Goal: Task Accomplishment & Management: Use online tool/utility

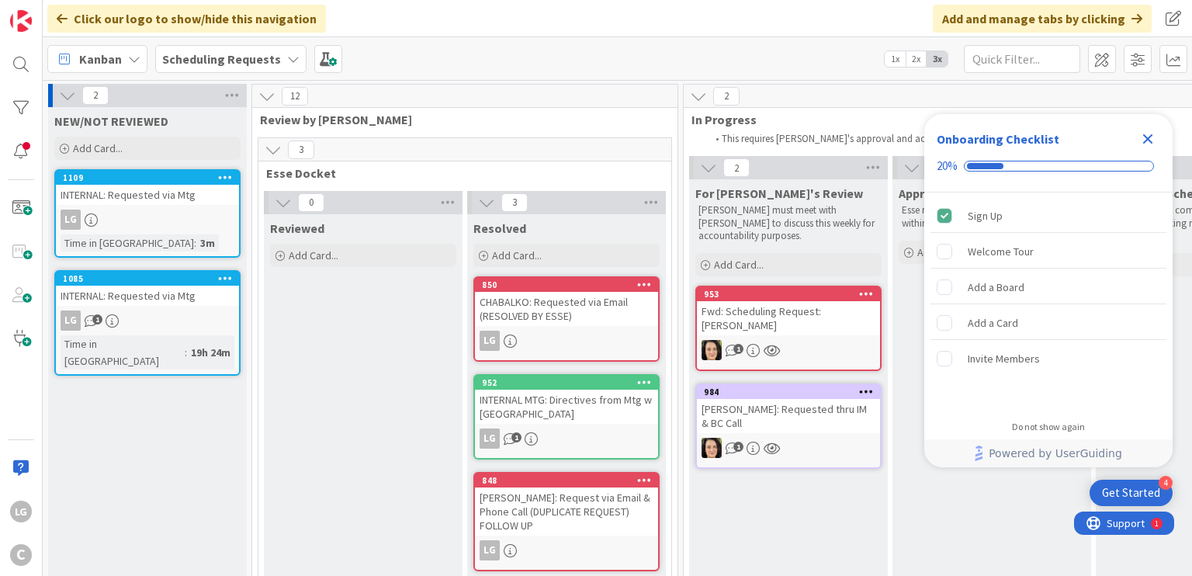
click at [197, 303] on div "INTERNAL: Requested via Mtg" at bounding box center [147, 296] width 183 height 20
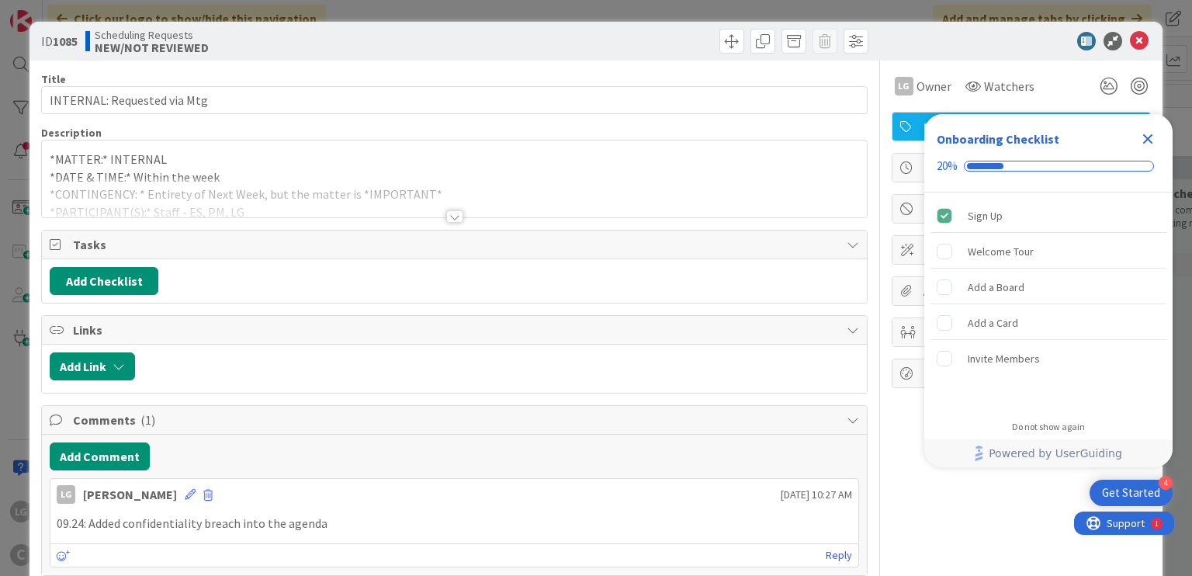
click at [446, 217] on div at bounding box center [454, 216] width 17 height 12
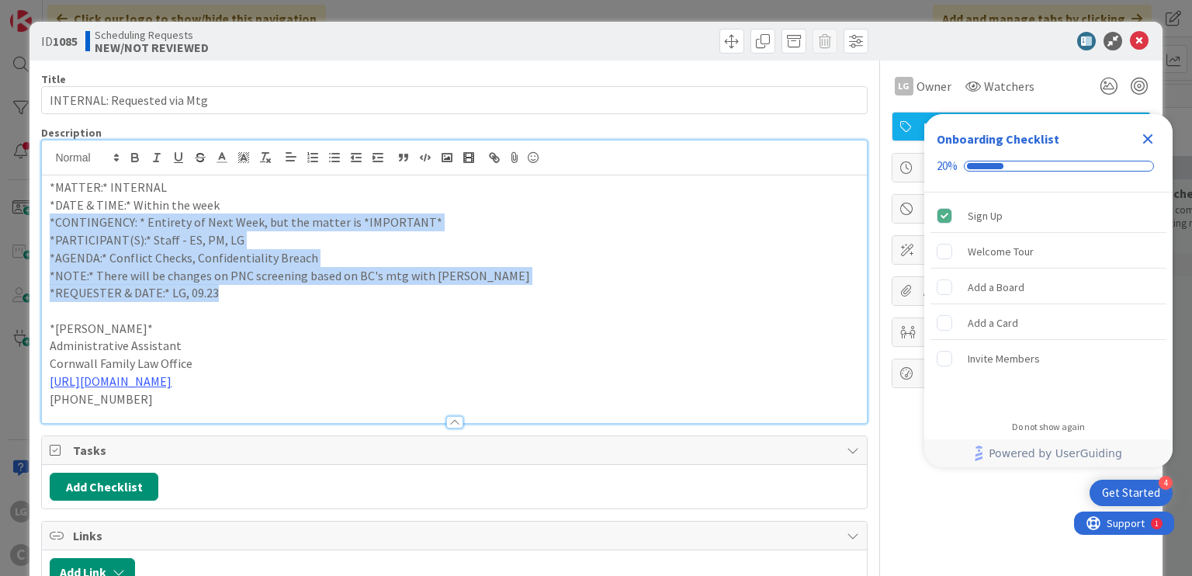
drag, startPoint x: 470, startPoint y: 209, endPoint x: 484, endPoint y: 304, distance: 96.5
click at [484, 304] on div "*MATTER:* INTERNAL *DATE & TIME:* Within the week *CONTINGENCY: * Entirety of N…" at bounding box center [454, 299] width 824 height 248
click at [485, 305] on p at bounding box center [454, 311] width 809 height 18
drag, startPoint x: 494, startPoint y: 226, endPoint x: 496, endPoint y: 217, distance: 8.8
click at [495, 218] on div "*MATTER:* INTERNAL *DATE & TIME:* Within the week *CONTINGENCY: * Entirety of N…" at bounding box center [454, 299] width 824 height 248
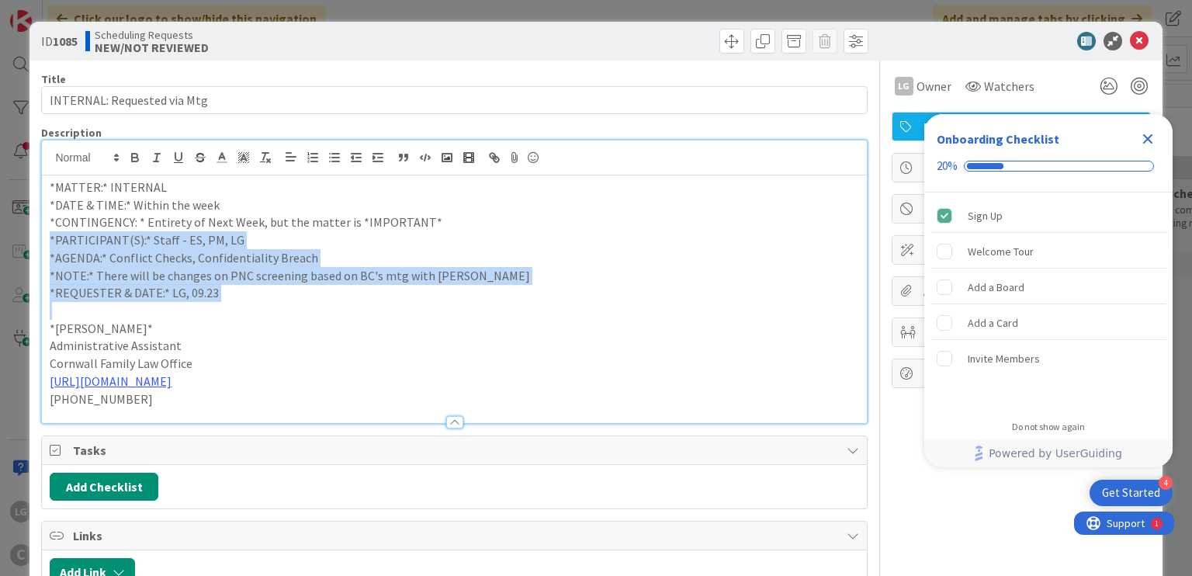
click at [496, 217] on p "*CONTINGENCY: * Entirety of Next Week, but the matter is *IMPORTANT*" at bounding box center [454, 222] width 809 height 18
drag, startPoint x: 496, startPoint y: 217, endPoint x: 503, endPoint y: 289, distance: 71.7
click at [503, 289] on div "*MATTER:* INTERNAL *DATE & TIME:* Within the week *CONTINGENCY: * Entirety of N…" at bounding box center [454, 299] width 824 height 248
click at [503, 289] on p "*REQUESTER & DATE:* LG, 09.23" at bounding box center [454, 293] width 809 height 18
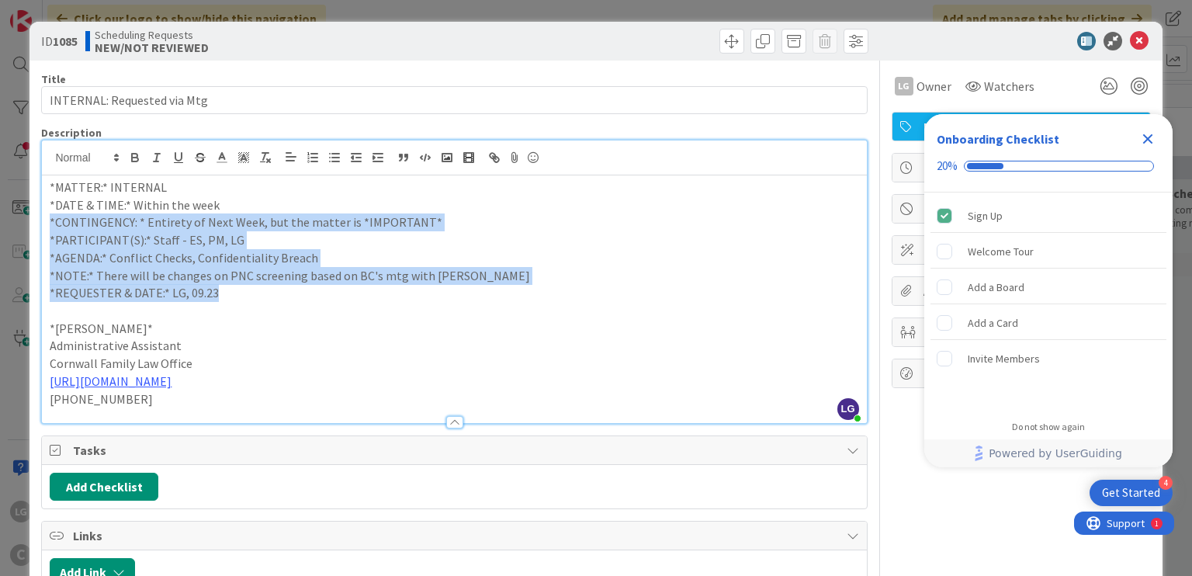
drag, startPoint x: 503, startPoint y: 213, endPoint x: 503, endPoint y: 204, distance: 9.3
click at [503, 205] on div "*MATTER:* INTERNAL *DATE & TIME:* Within the week *CONTINGENCY: * Entirety of N…" at bounding box center [454, 299] width 824 height 248
click at [503, 204] on p "*DATE & TIME:* Within the week" at bounding box center [454, 205] width 809 height 18
drag, startPoint x: 504, startPoint y: 275, endPoint x: 504, endPoint y: 288, distance: 12.4
click at [504, 288] on div "*MATTER:* INTERNAL *DATE & TIME:* Within the week *CONTINGENCY: * Entirety of N…" at bounding box center [454, 299] width 824 height 248
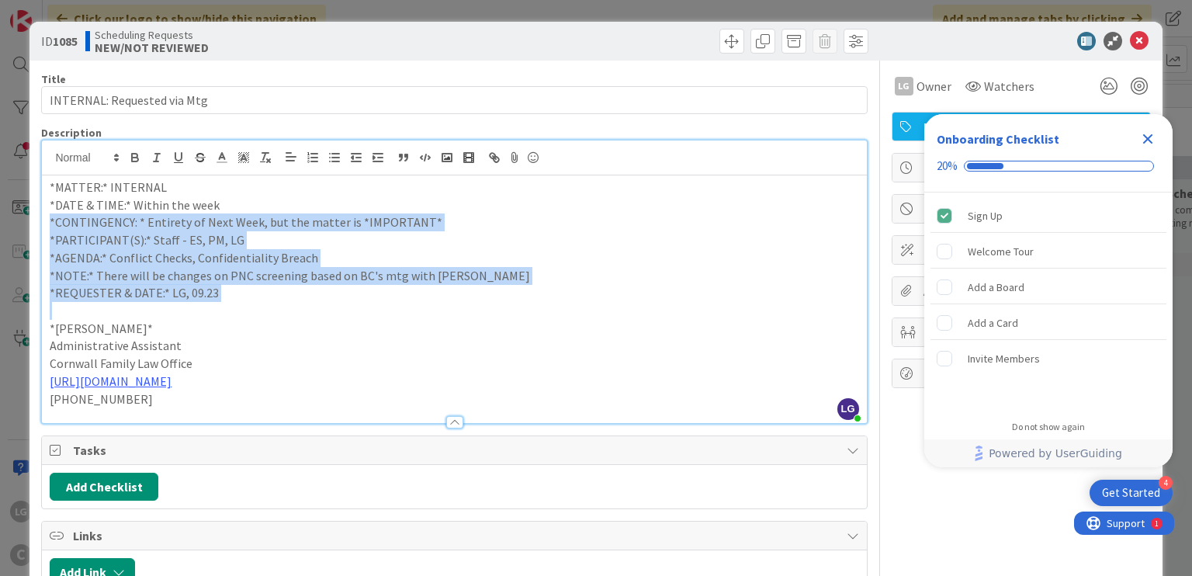
click at [504, 288] on p "*REQUESTER & DATE:* LG, 09.23" at bounding box center [454, 293] width 809 height 18
click at [504, 192] on div "*MATTER:* INTERNAL *DATE & TIME:* Within the week *CONTINGENCY: * Entirety of N…" at bounding box center [454, 299] width 824 height 248
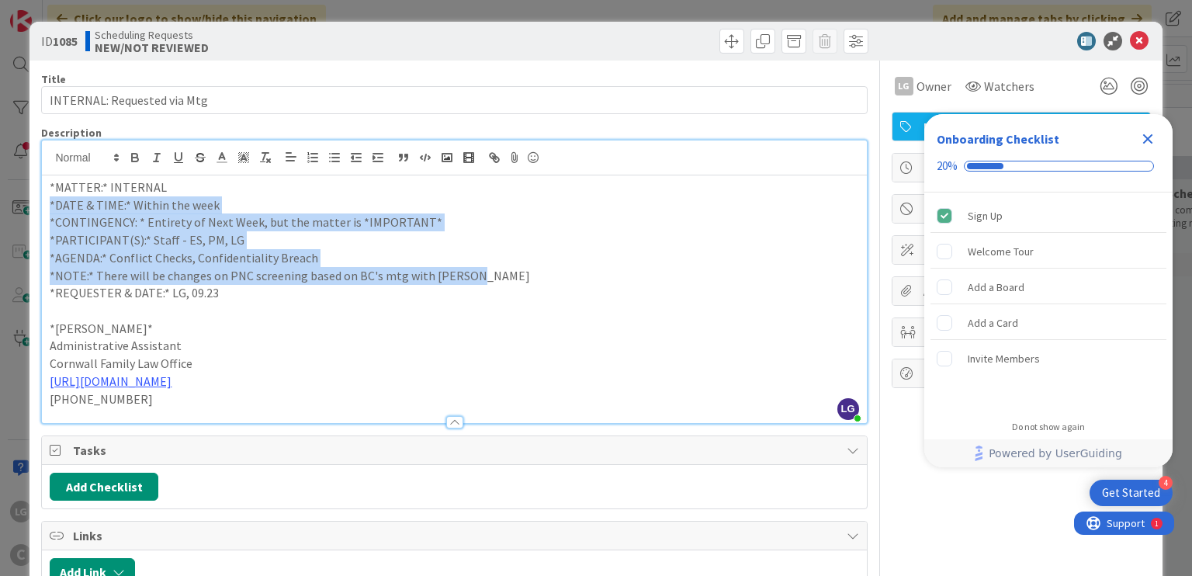
click at [504, 192] on p "*MATTER:* INTERNAL" at bounding box center [454, 187] width 809 height 18
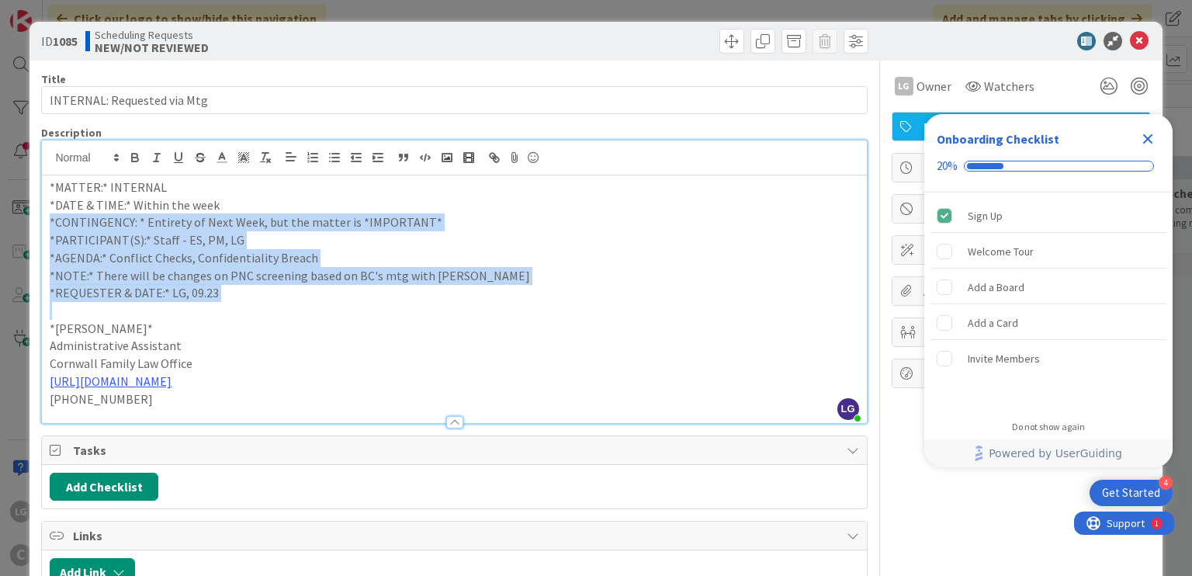
click at [510, 303] on div "*MATTER:* INTERNAL *DATE & TIME:* Within the week *CONTINGENCY: * Entirety of N…" at bounding box center [454, 299] width 824 height 248
click at [510, 303] on p at bounding box center [454, 311] width 809 height 18
drag, startPoint x: 511, startPoint y: 288, endPoint x: 514, endPoint y: 204, distance: 83.9
click at [514, 204] on div "*MATTER:* INTERNAL *DATE & TIME:* Within the week *CONTINGENCY: * Entirety of N…" at bounding box center [454, 299] width 824 height 248
click at [514, 204] on p "*DATE & TIME:* Within the week" at bounding box center [454, 205] width 809 height 18
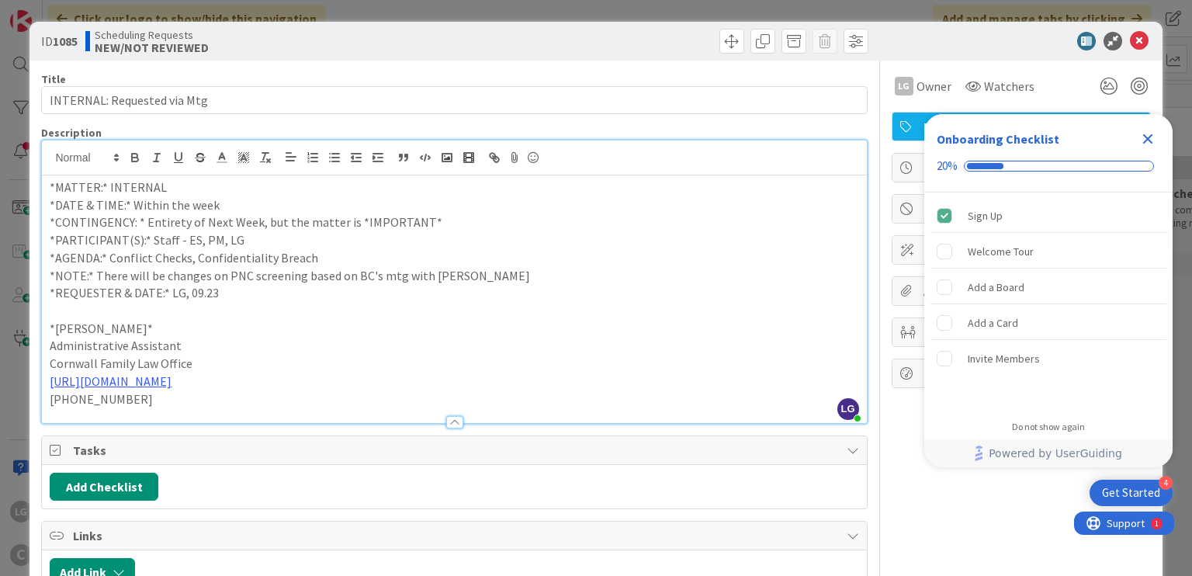
click at [381, 214] on p "*CONTINGENCY: * Entirety of Next Week, but the matter is *IMPORTANT*" at bounding box center [454, 222] width 809 height 18
click at [128, 157] on icon "button" at bounding box center [135, 158] width 14 height 14
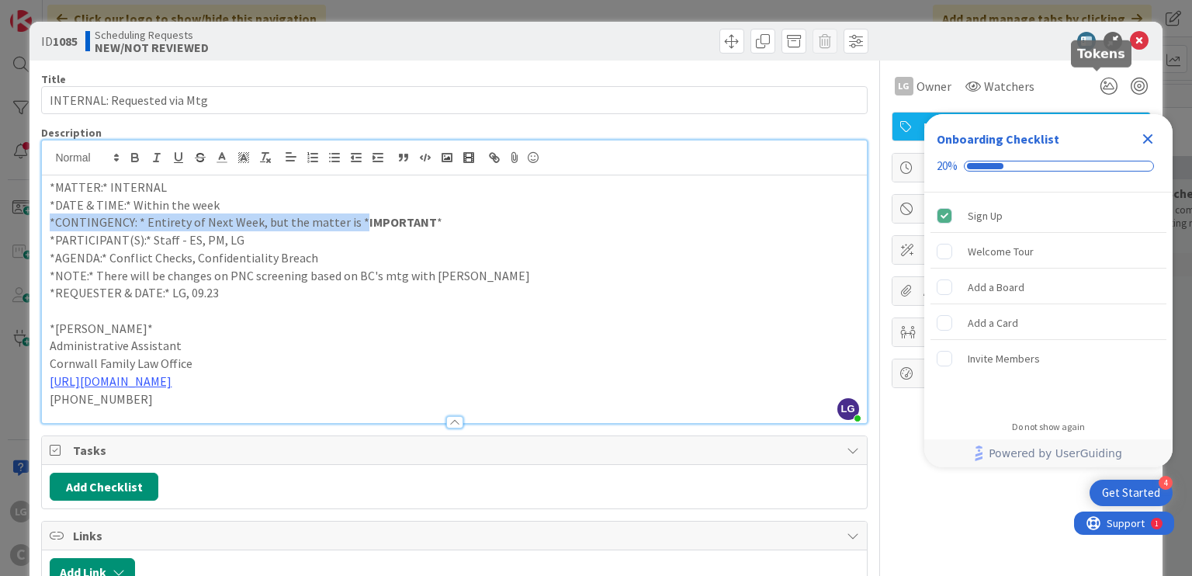
click at [681, 268] on p "*NOTE:* There will be changes on PNC screening based on BC's mtg with [PERSON_N…" at bounding box center [454, 276] width 809 height 18
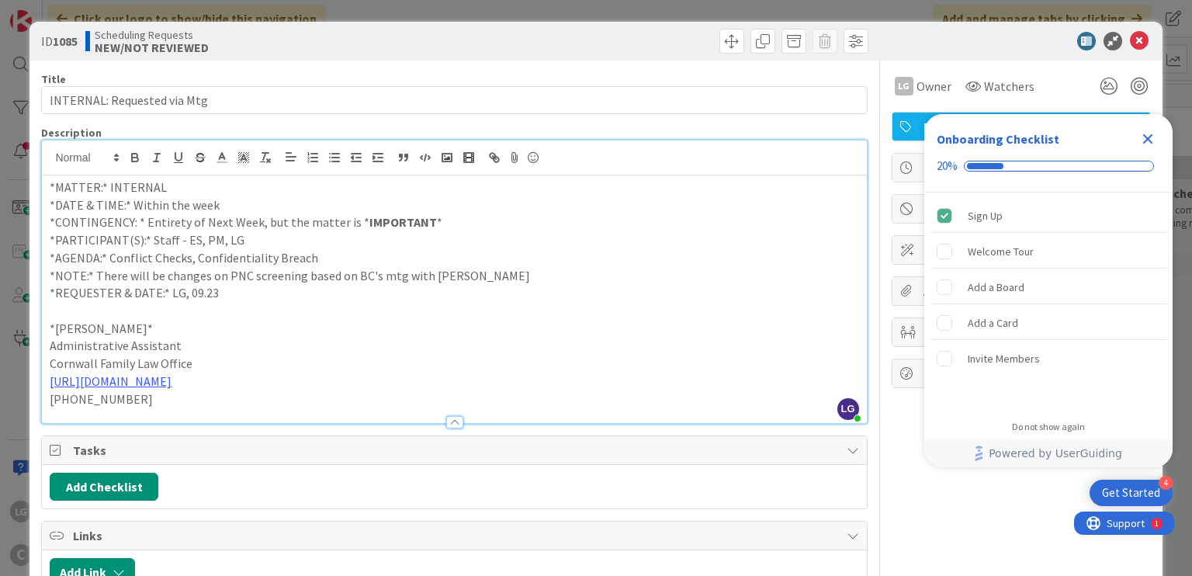
click at [1130, 42] on icon at bounding box center [1139, 41] width 19 height 19
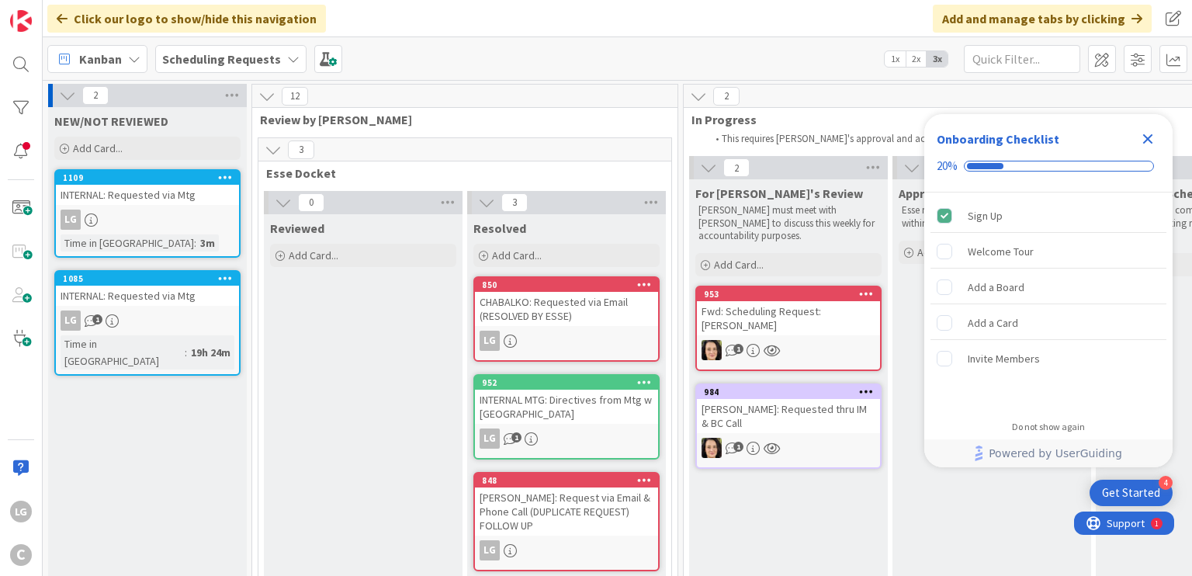
click at [1145, 145] on icon "Close Checklist" at bounding box center [1147, 139] width 19 height 19
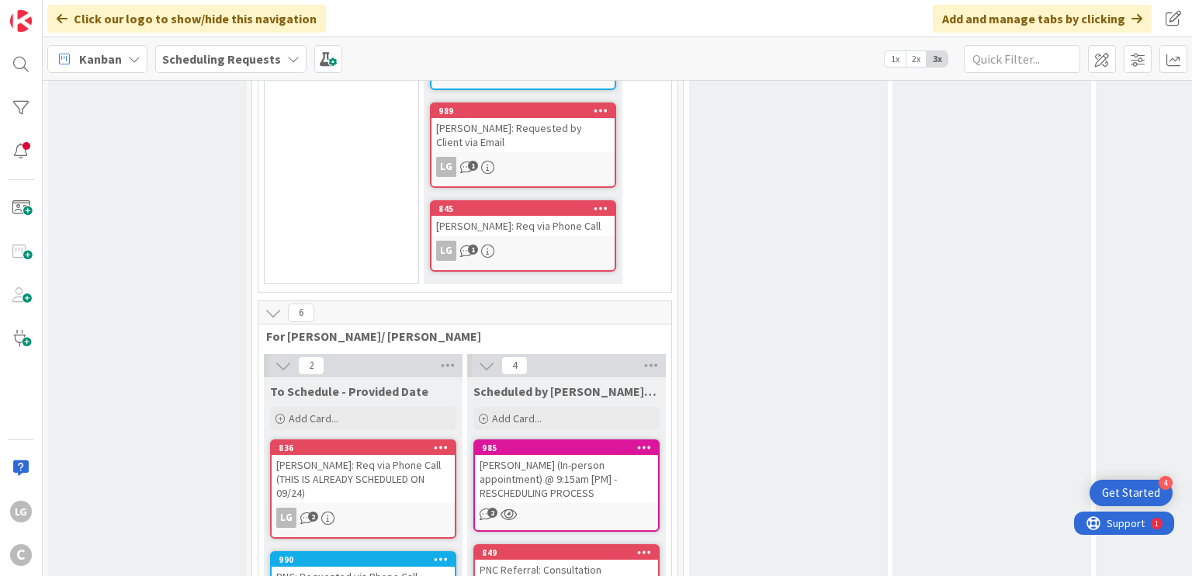
scroll to position [931, 0]
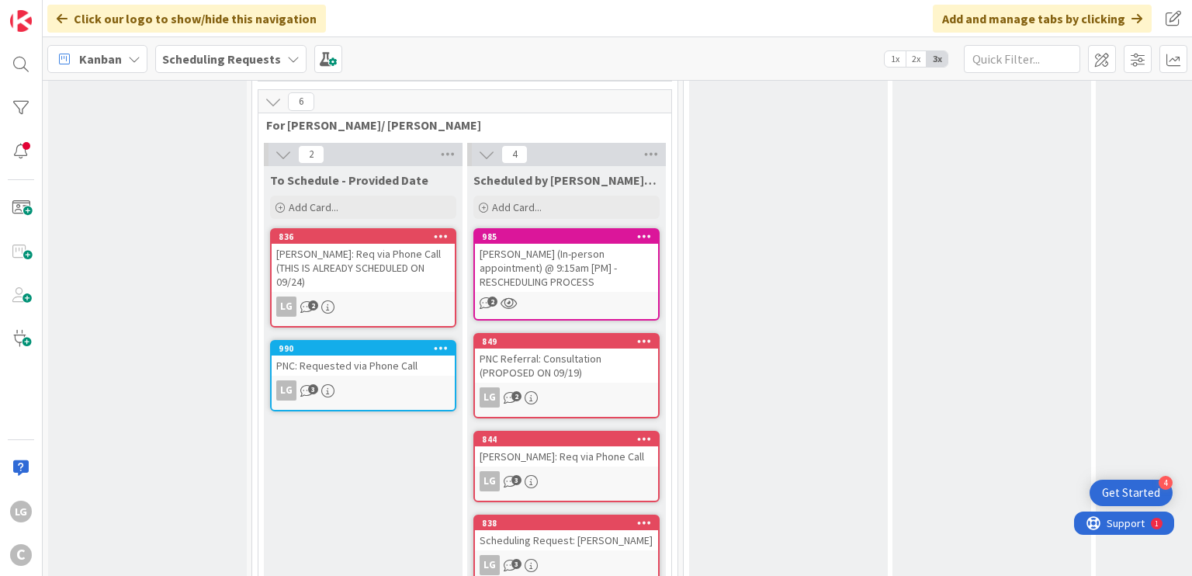
click at [407, 244] on div "[PERSON_NAME]: Req via Phone Call (THIS IS ALREADY SCHEDULED ON 09/24)" at bounding box center [363, 268] width 183 height 48
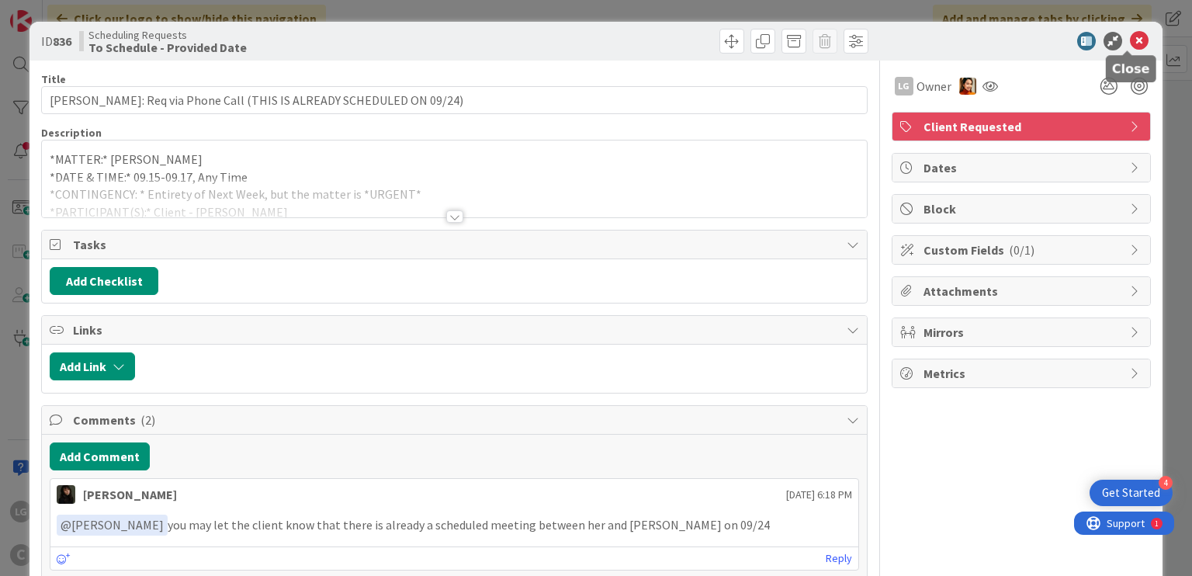
click at [1133, 40] on icon at bounding box center [1139, 41] width 19 height 19
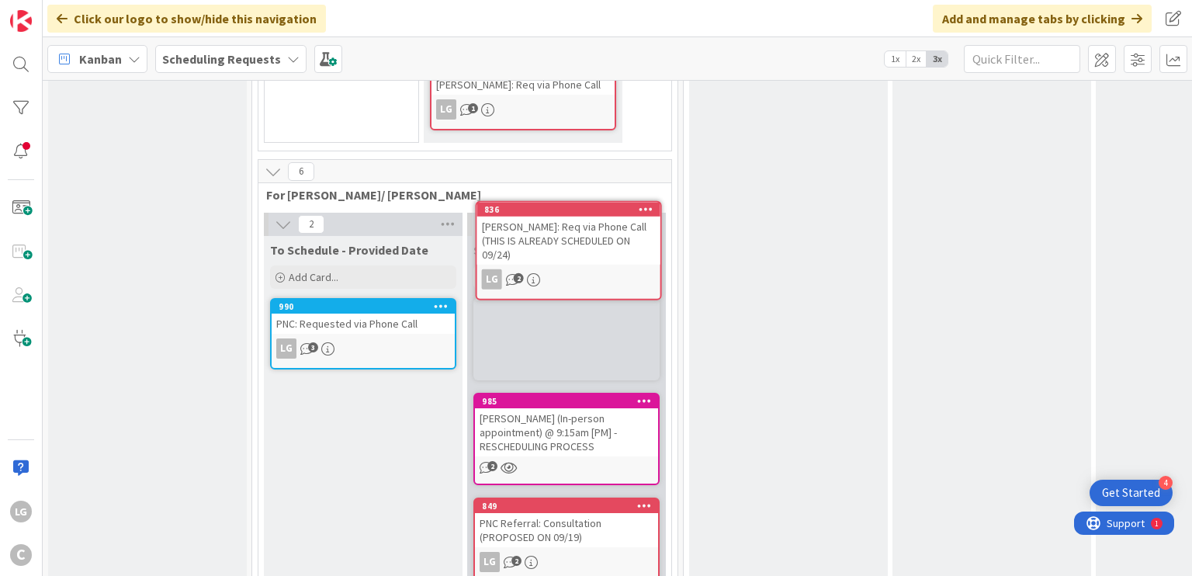
scroll to position [812, 0]
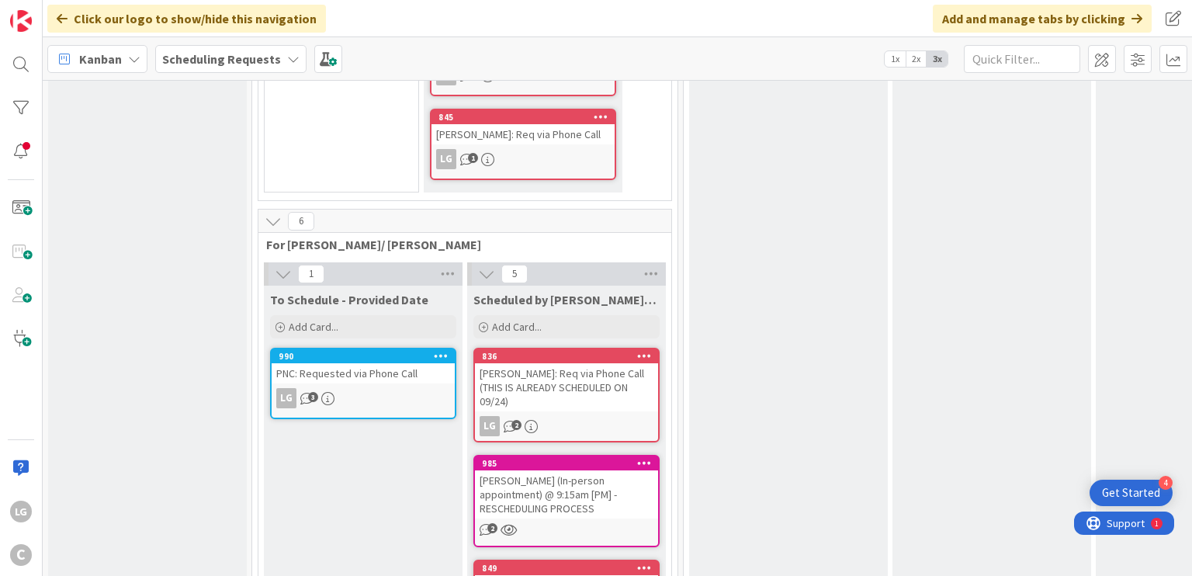
click at [400, 363] on div "PNC: Requested via Phone Call" at bounding box center [363, 373] width 183 height 20
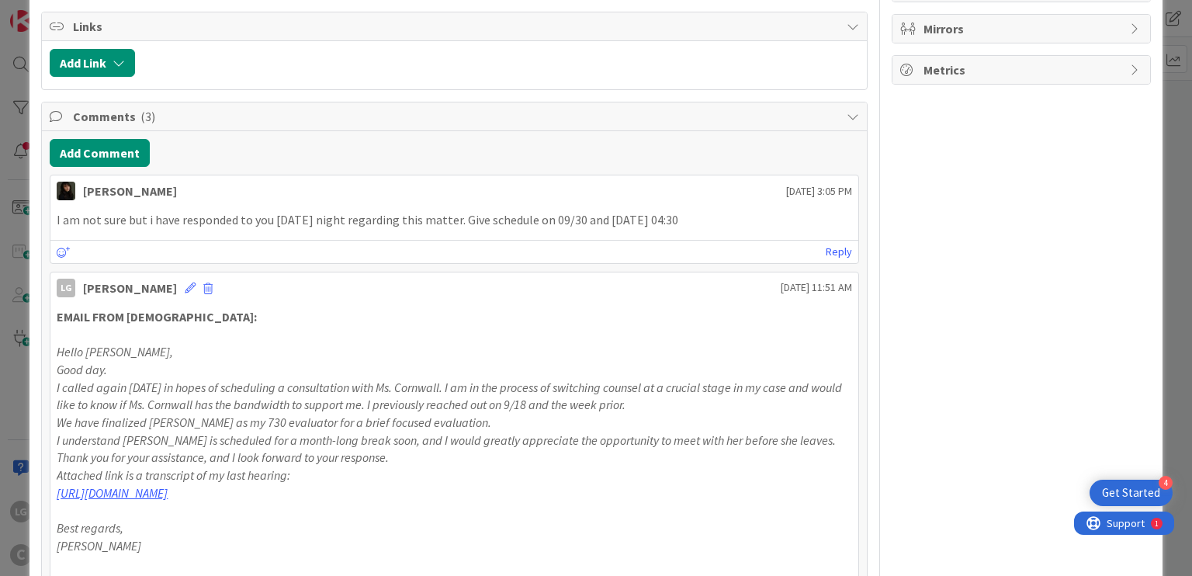
scroll to position [388, 0]
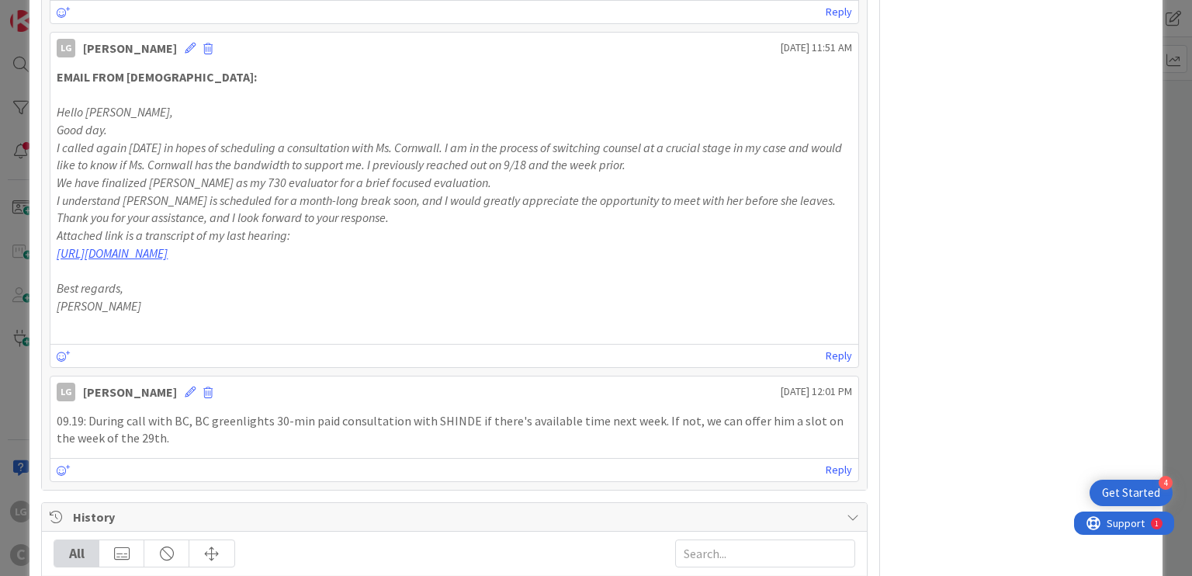
drag, startPoint x: 354, startPoint y: 222, endPoint x: 354, endPoint y: 242, distance: 20.2
click at [354, 241] on div "EMAIL FROM SHINDE: Hello [PERSON_NAME], Good day. I called again [DATE] in hope…" at bounding box center [454, 200] width 795 height 265
click at [168, 245] on link "[URL][DOMAIN_NAME]" at bounding box center [112, 253] width 111 height 16
click at [275, 158] on em "I called again [DATE] in hopes of scheduling a consultation with Ms. Cornwall. …" at bounding box center [451, 156] width 788 height 33
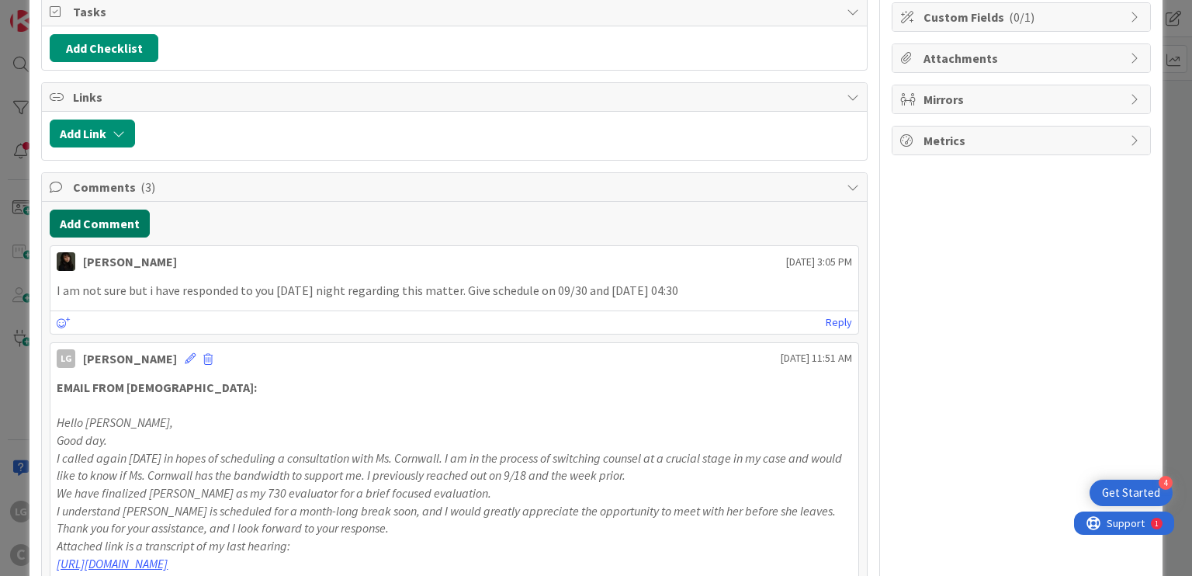
click at [105, 232] on button "Add Comment" at bounding box center [100, 224] width 100 height 28
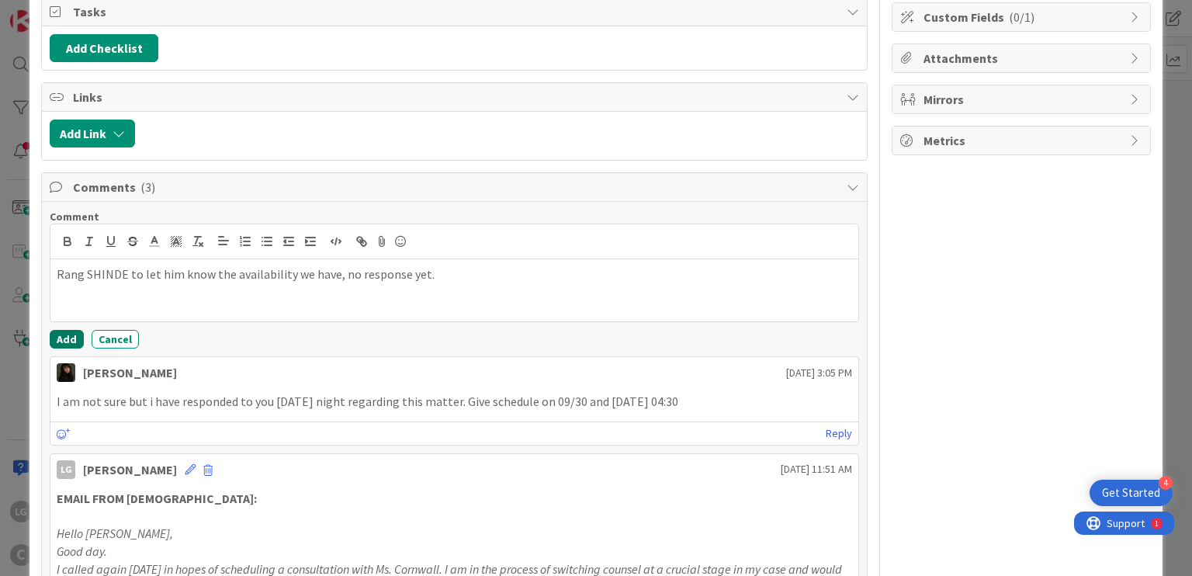
click at [56, 334] on button "Add" at bounding box center [67, 339] width 34 height 19
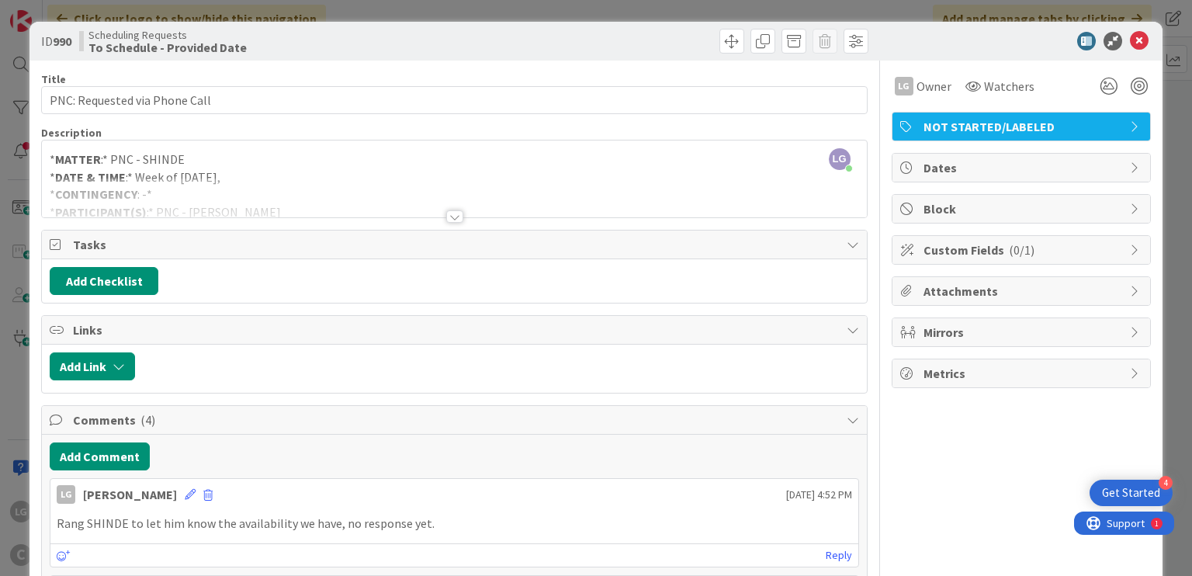
click at [1134, 36] on icon at bounding box center [1139, 41] width 19 height 19
